Goal: Navigation & Orientation: Find specific page/section

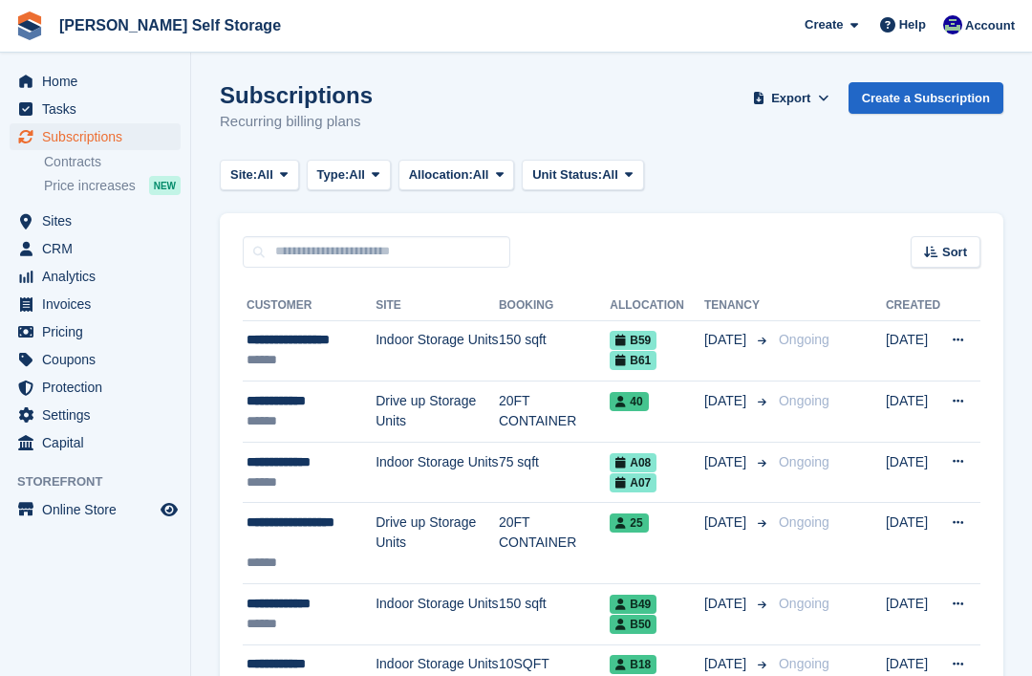
click at [85, 86] on span "Home" at bounding box center [99, 81] width 115 height 27
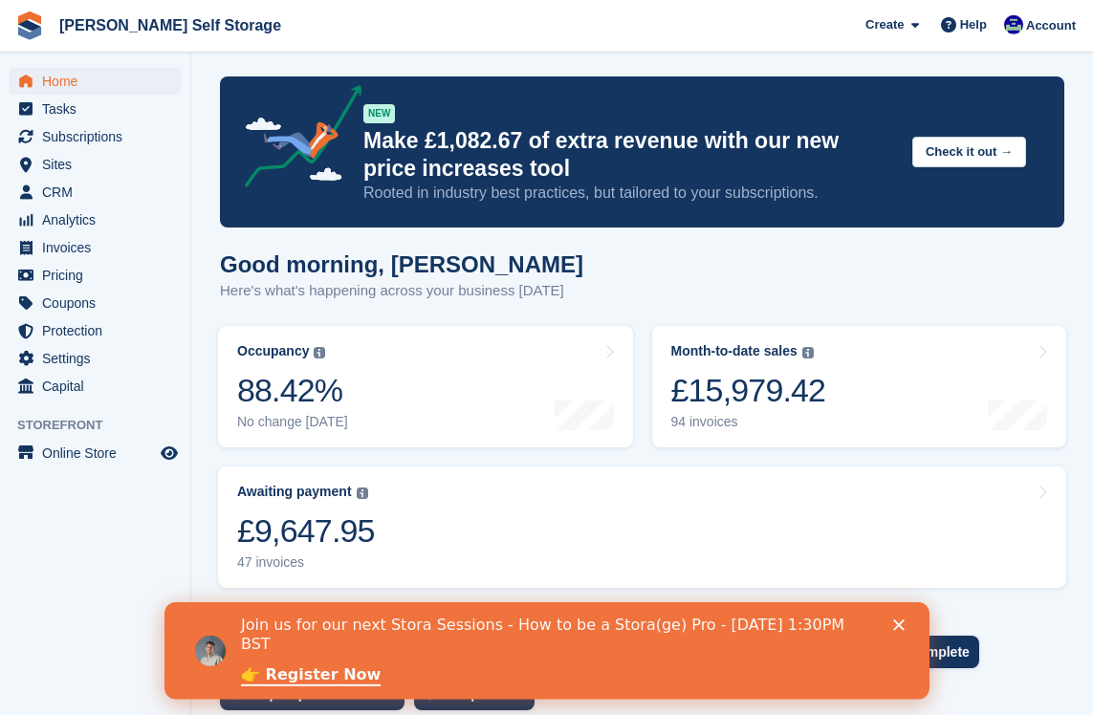
click at [53, 223] on span "Analytics" at bounding box center [99, 219] width 115 height 27
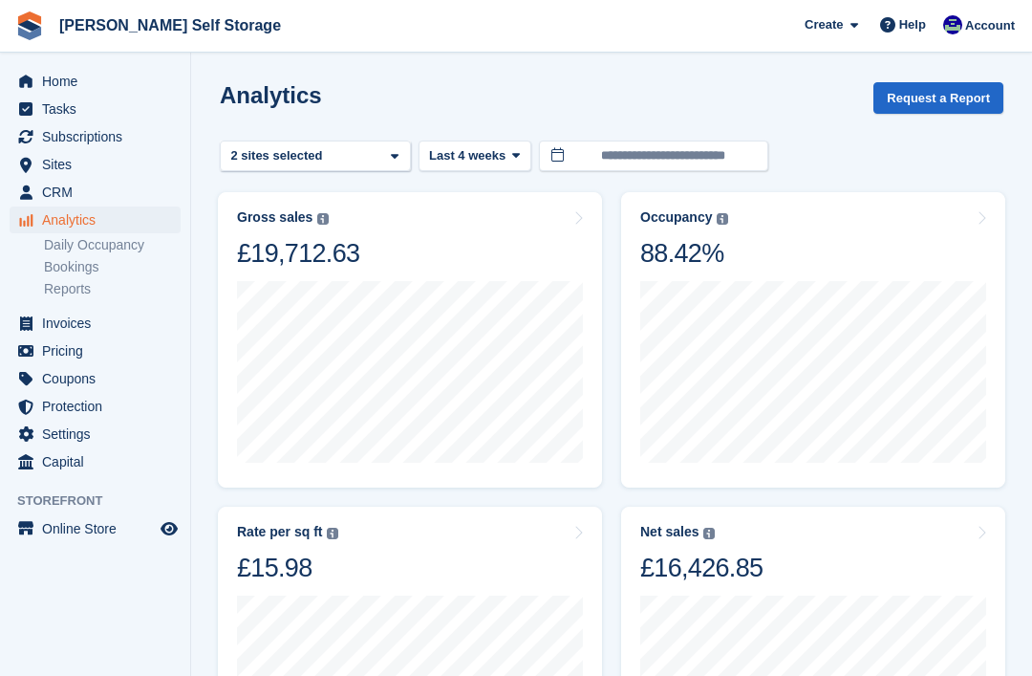
click at [73, 250] on link "Daily Occupancy" at bounding box center [112, 245] width 137 height 18
